Goal: Information Seeking & Learning: Learn about a topic

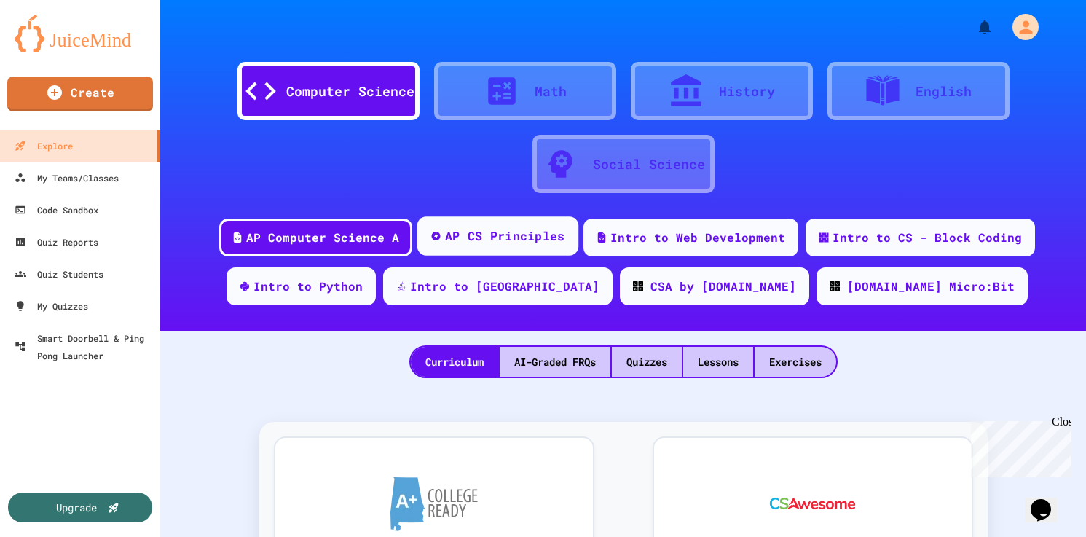
click at [467, 236] on div "AP CS Principles" at bounding box center [504, 236] width 120 height 18
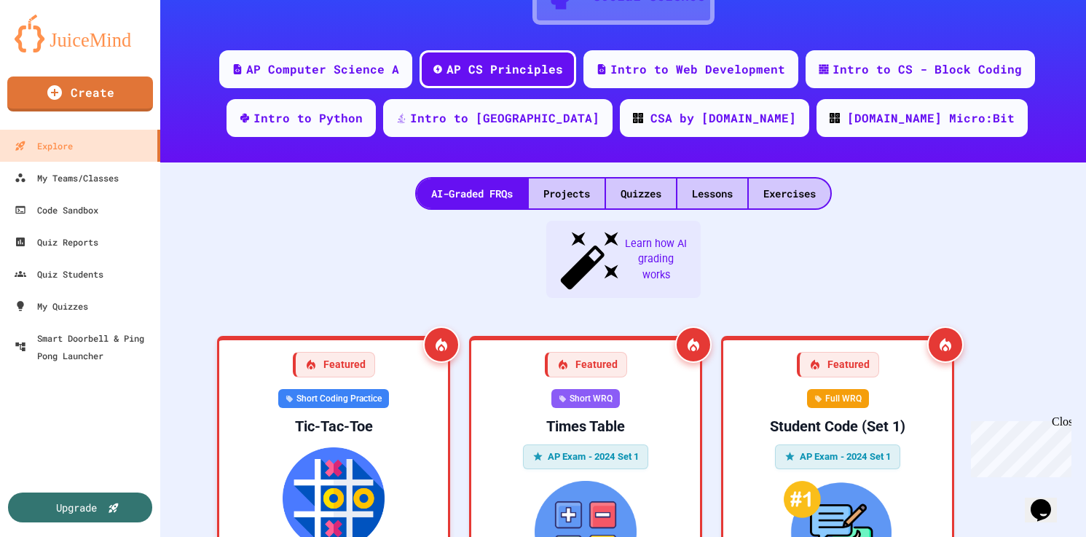
scroll to position [167, 0]
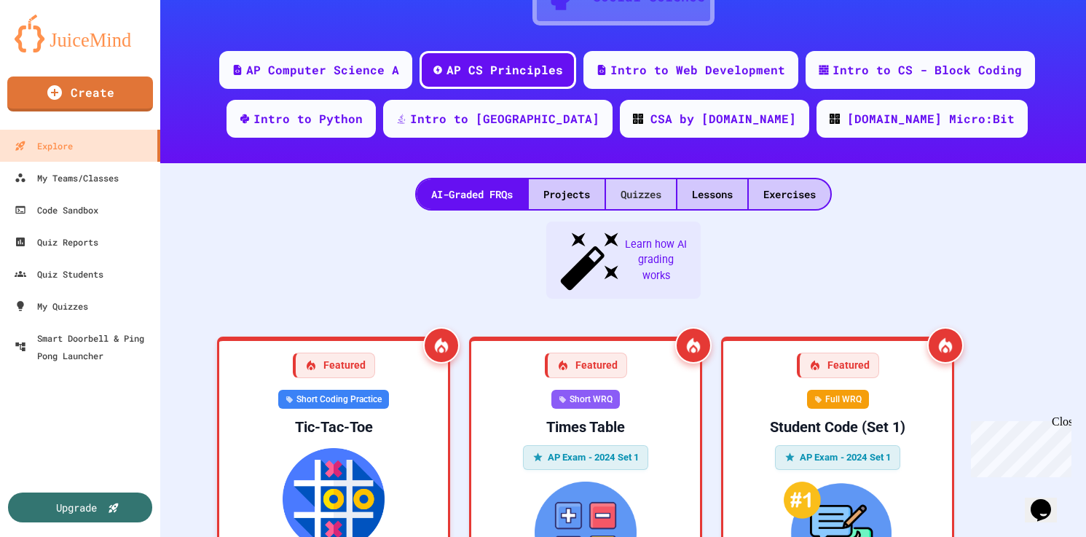
click at [635, 194] on div "Quizzes" at bounding box center [641, 194] width 70 height 30
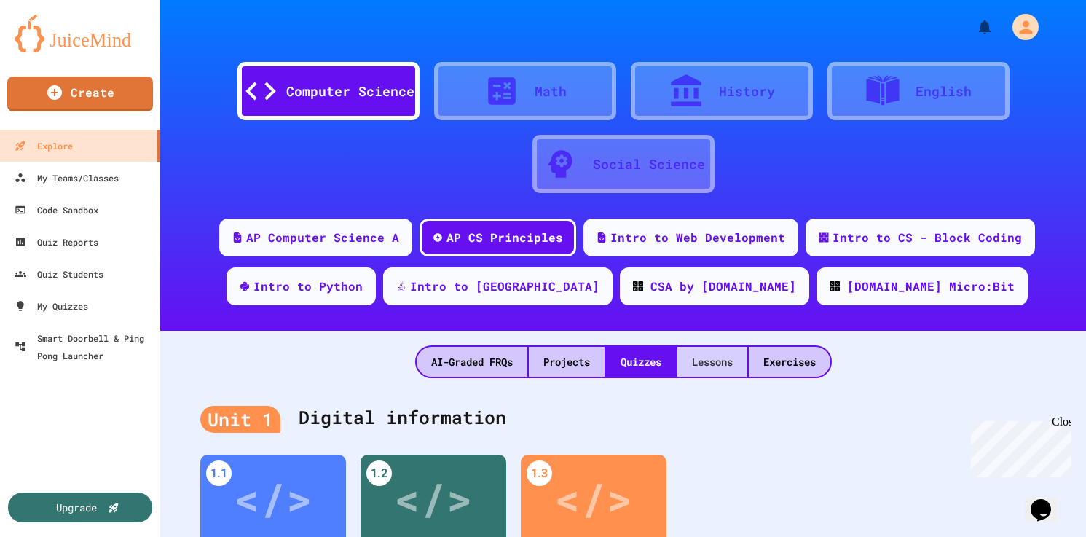
click at [718, 364] on div "Lessons" at bounding box center [712, 362] width 70 height 30
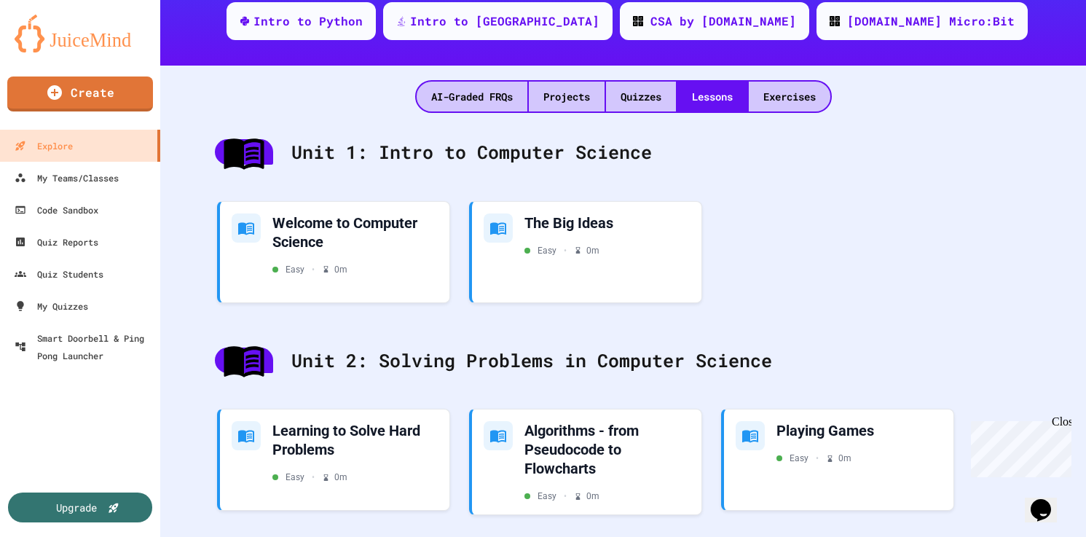
scroll to position [266, 0]
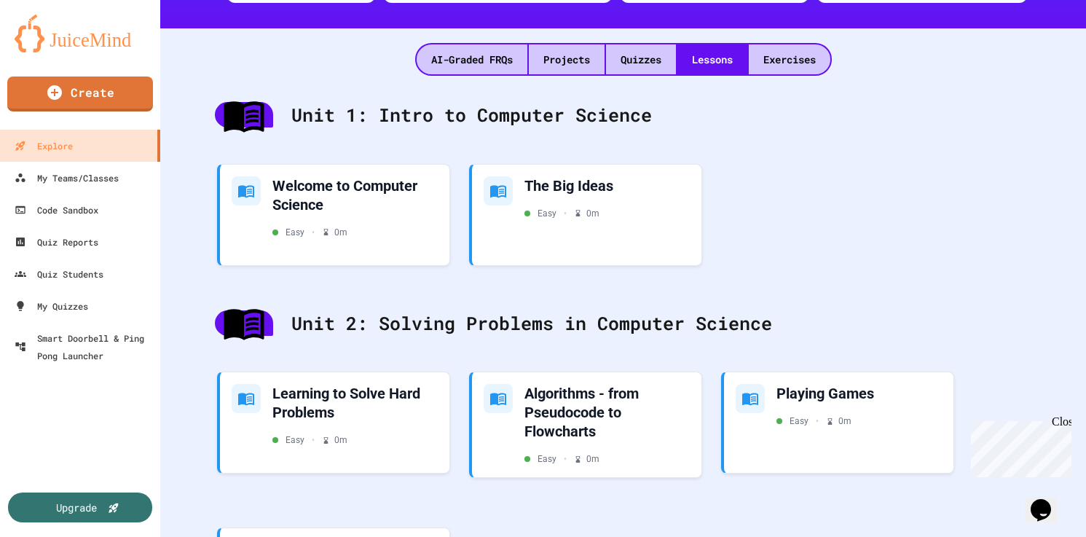
scroll to position [315, 0]
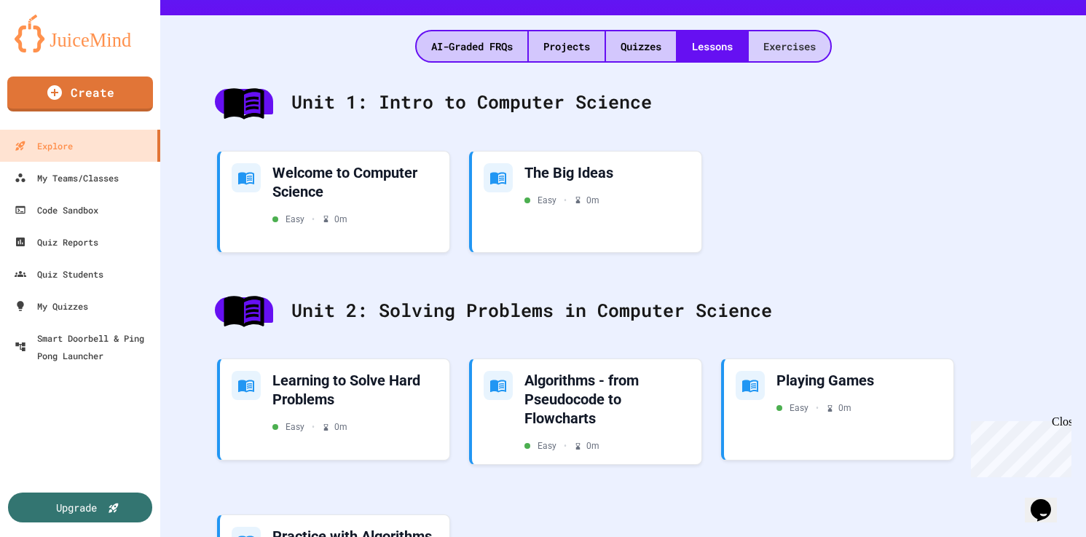
click at [778, 51] on div "Exercises" at bounding box center [789, 46] width 82 height 30
